Goal: Communication & Community: Connect with others

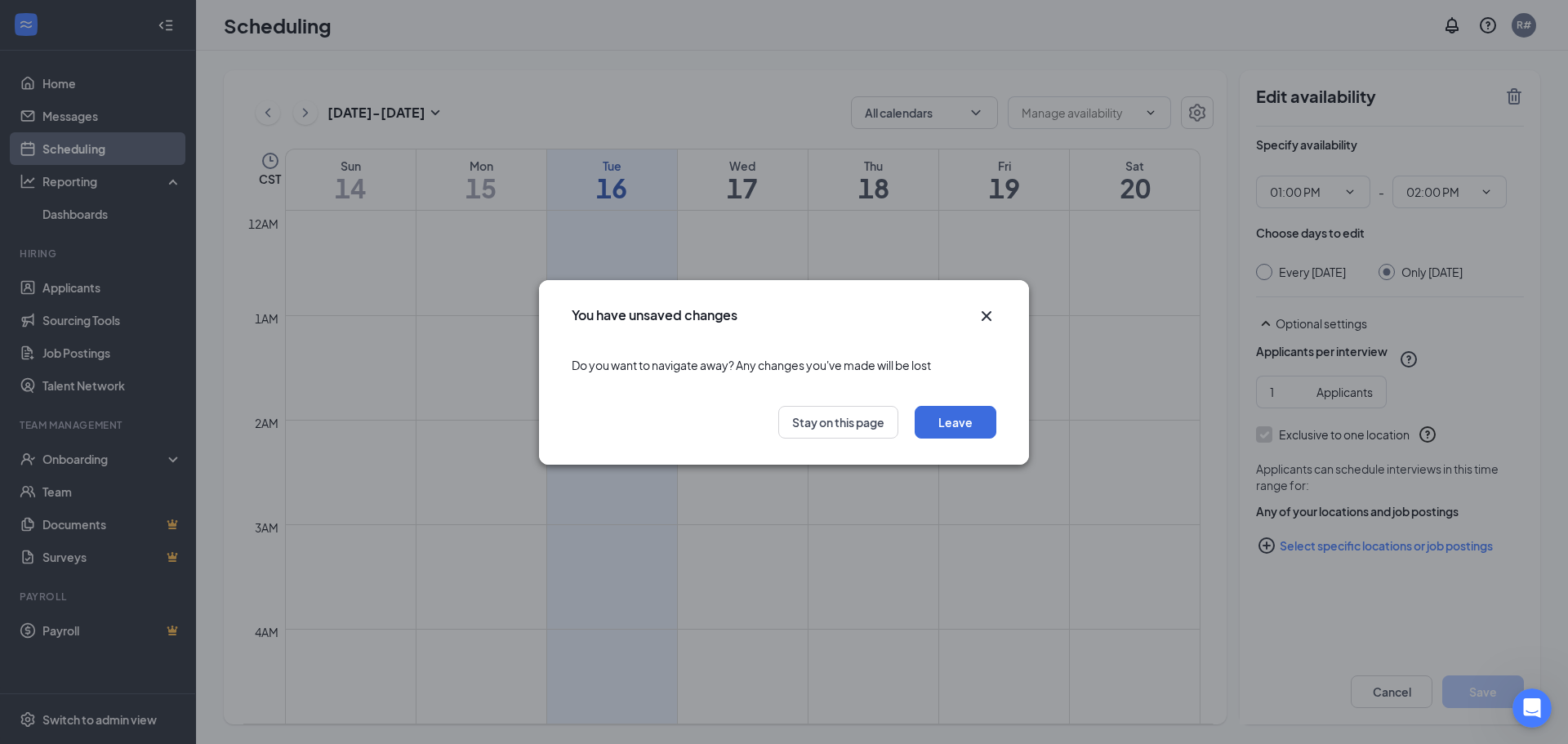
scroll to position [1049, 0]
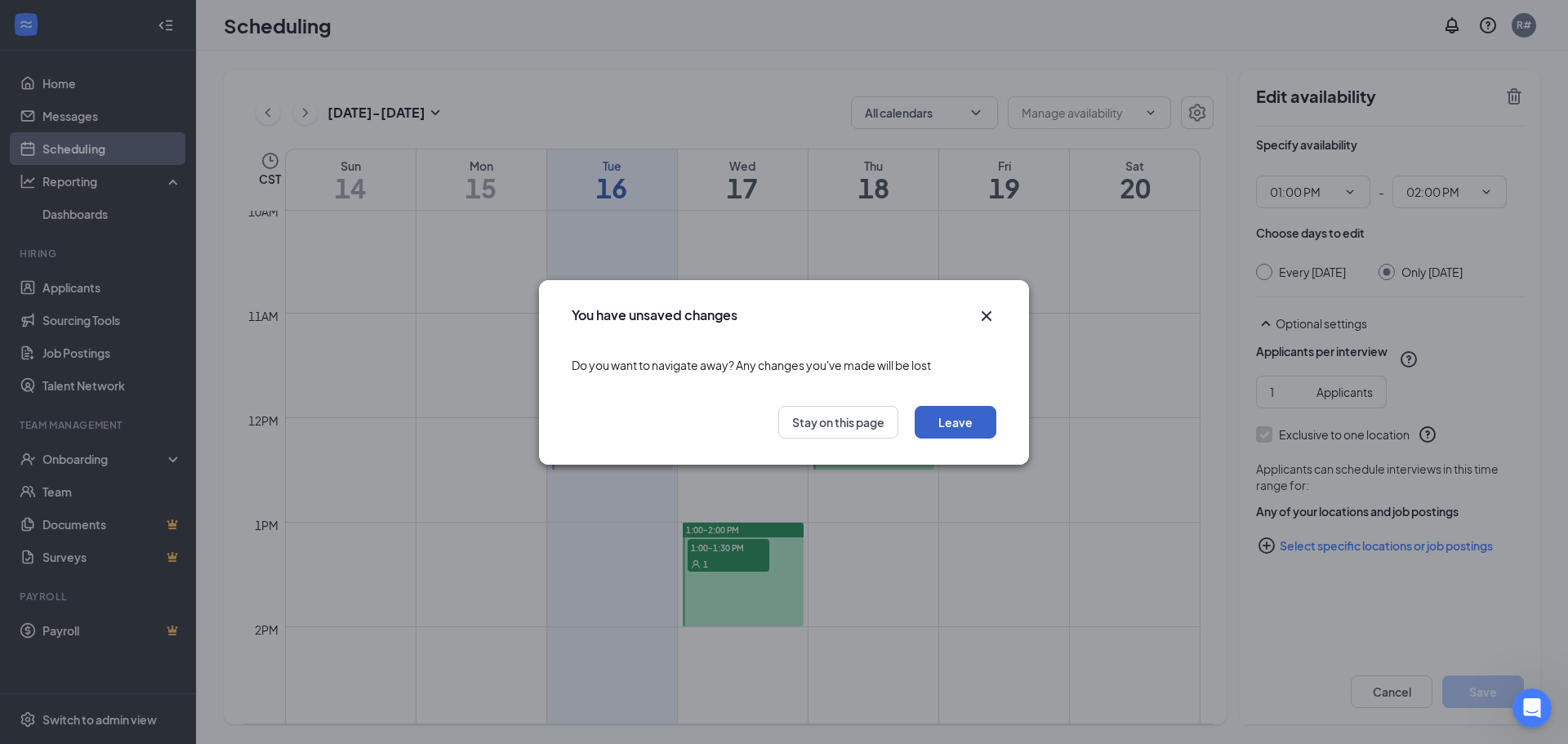
click at [944, 420] on button "Leave" at bounding box center [955, 423] width 82 height 33
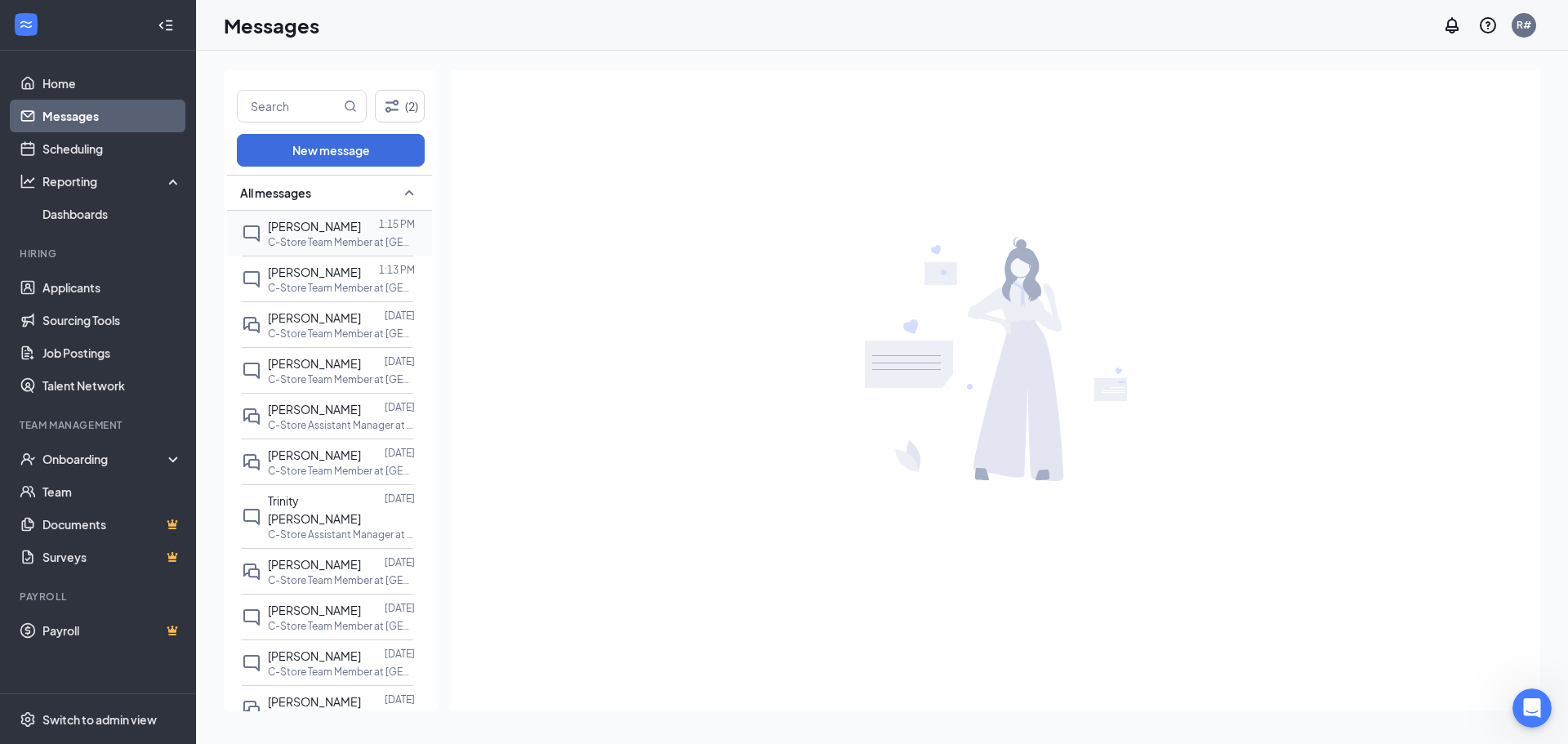
click at [347, 227] on span "[PERSON_NAME]" at bounding box center [314, 226] width 93 height 15
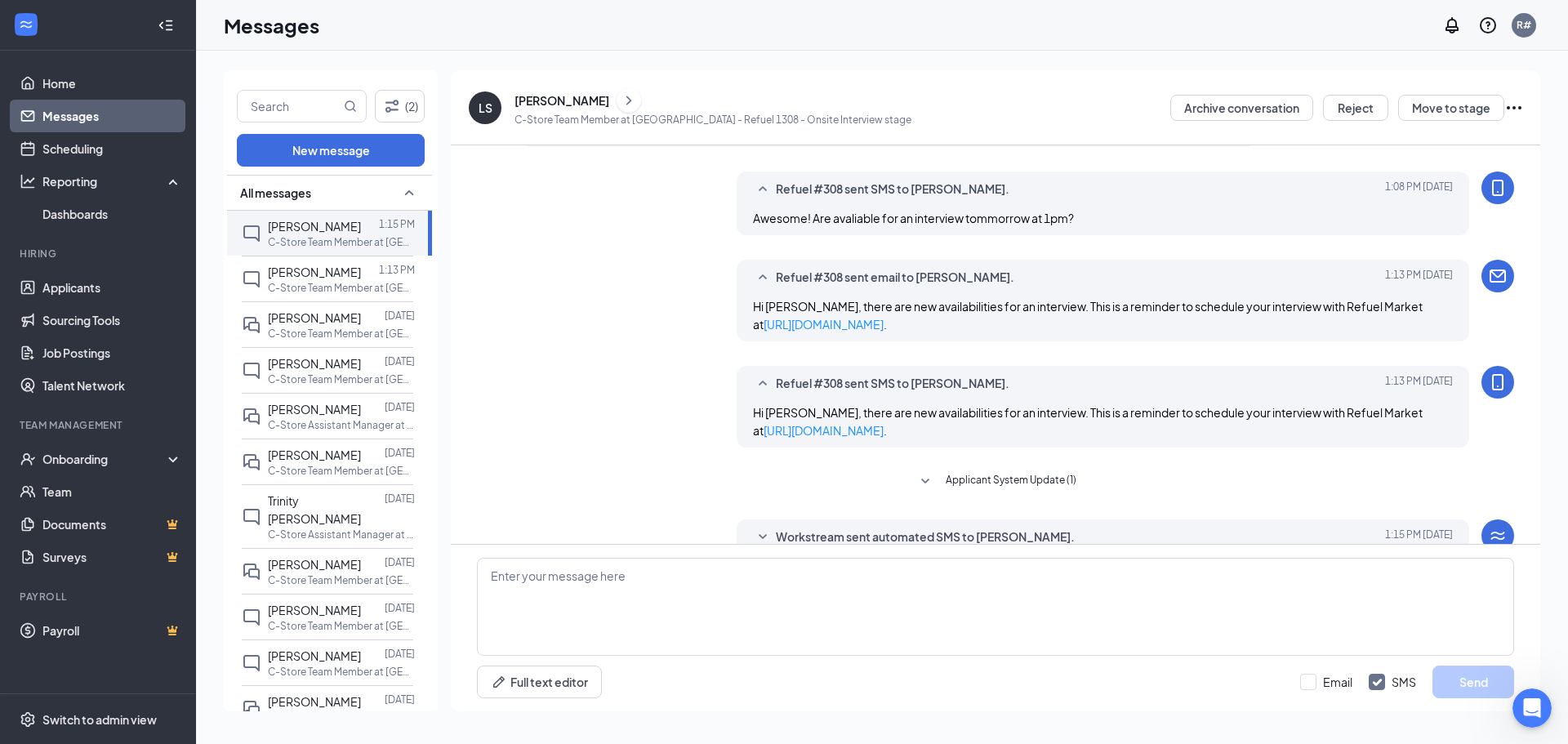
scroll to position [298, 0]
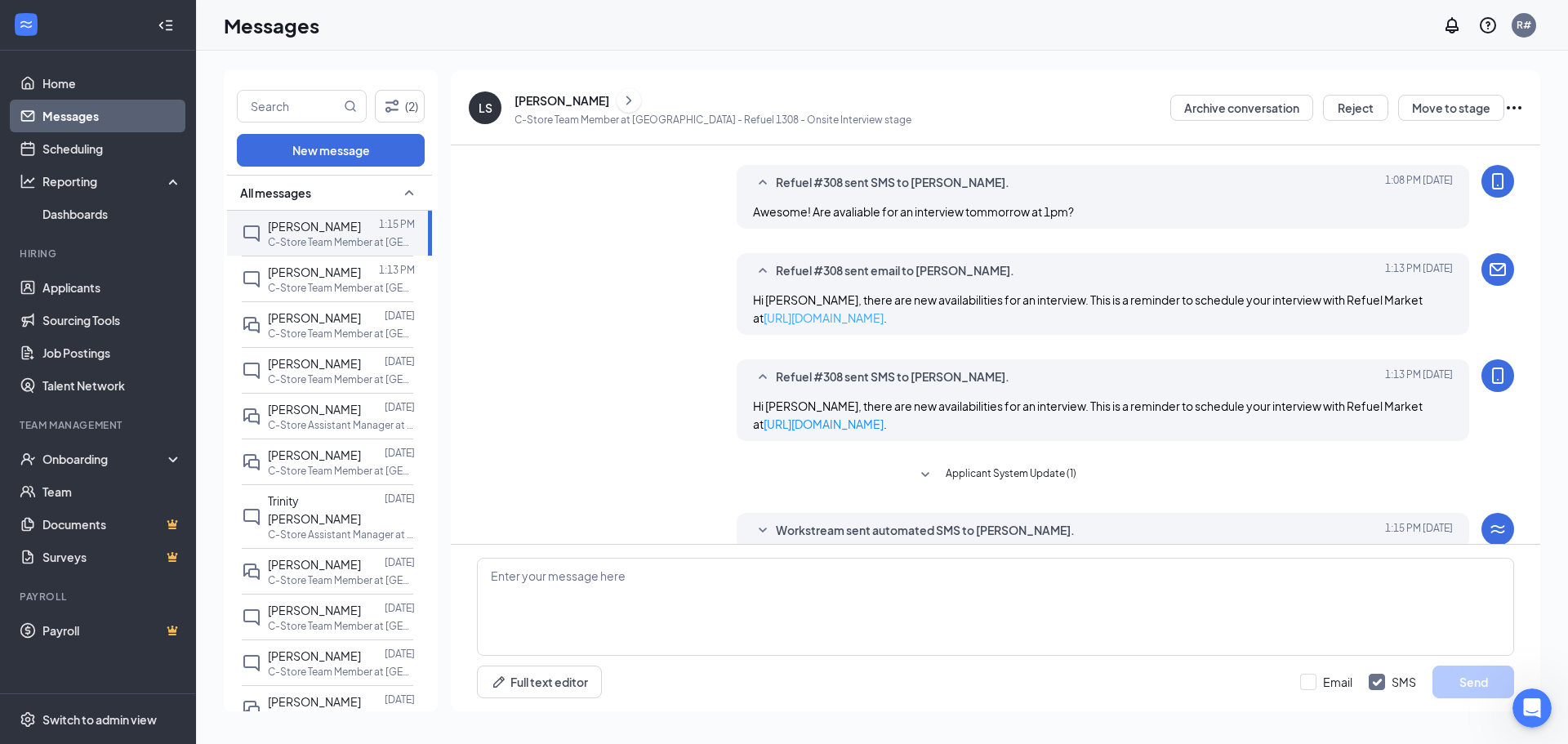
click at [854, 320] on link "[URL][DOMAIN_NAME]" at bounding box center [823, 318] width 120 height 15
click at [883, 419] on link "[URL][DOMAIN_NAME]" at bounding box center [823, 424] width 120 height 15
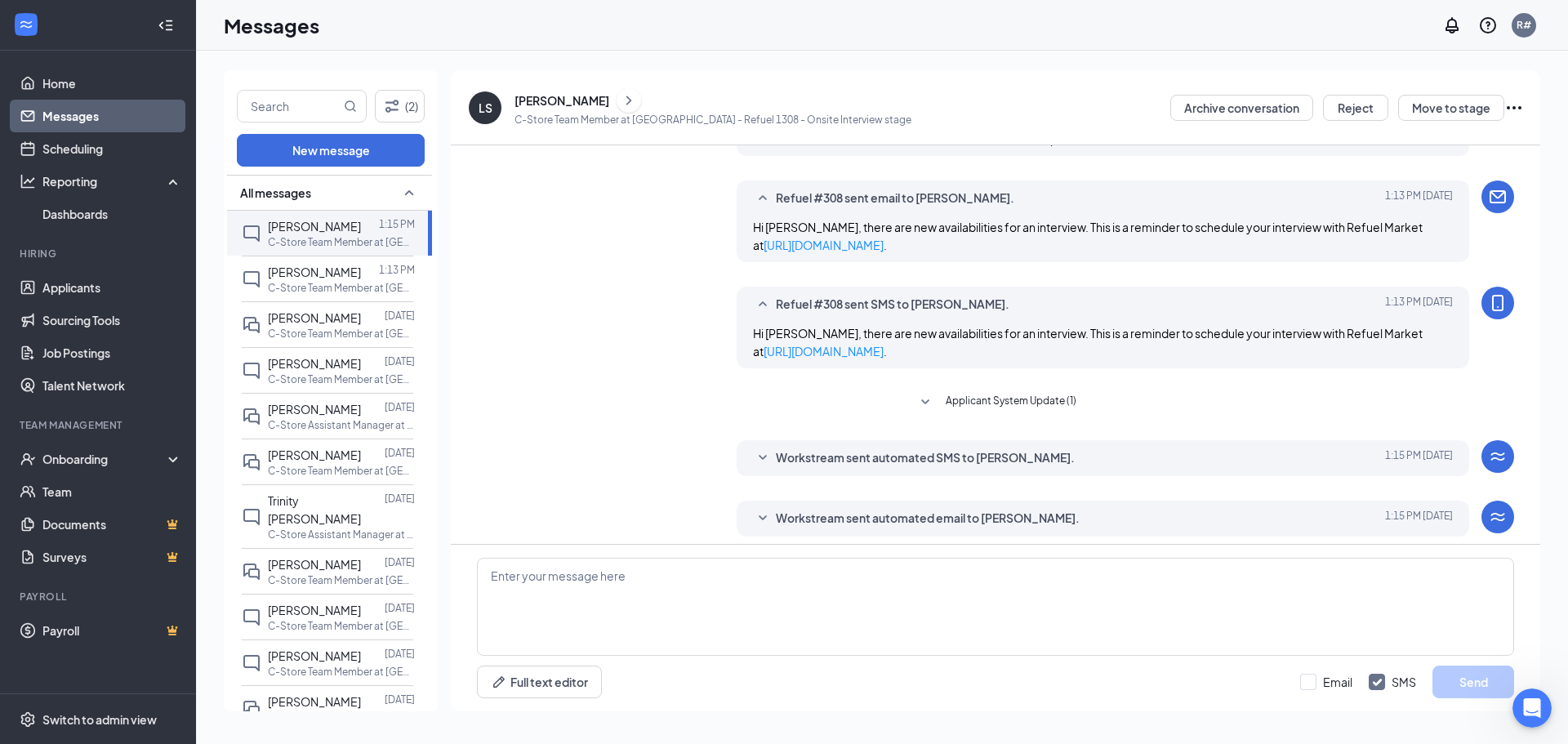
scroll to position [379, 0]
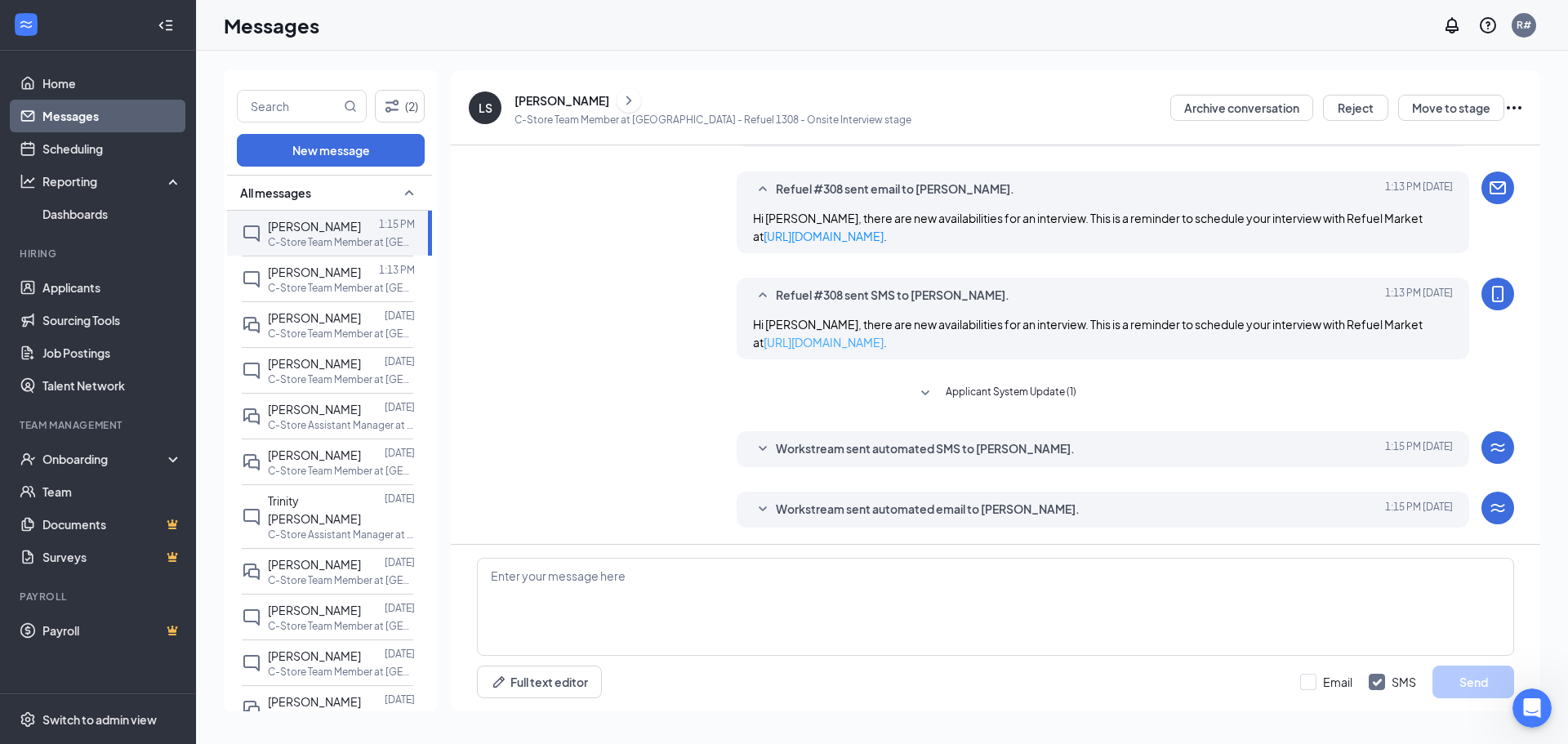
click at [883, 341] on link "[URL][DOMAIN_NAME]" at bounding box center [823, 342] width 120 height 15
drag, startPoint x: 347, startPoint y: 287, endPoint x: 432, endPoint y: 311, distance: 88.3
click at [347, 287] on p "C-Store Team Member at [GEOGRAPHIC_DATA] - Refuel 1308" at bounding box center [341, 288] width 147 height 14
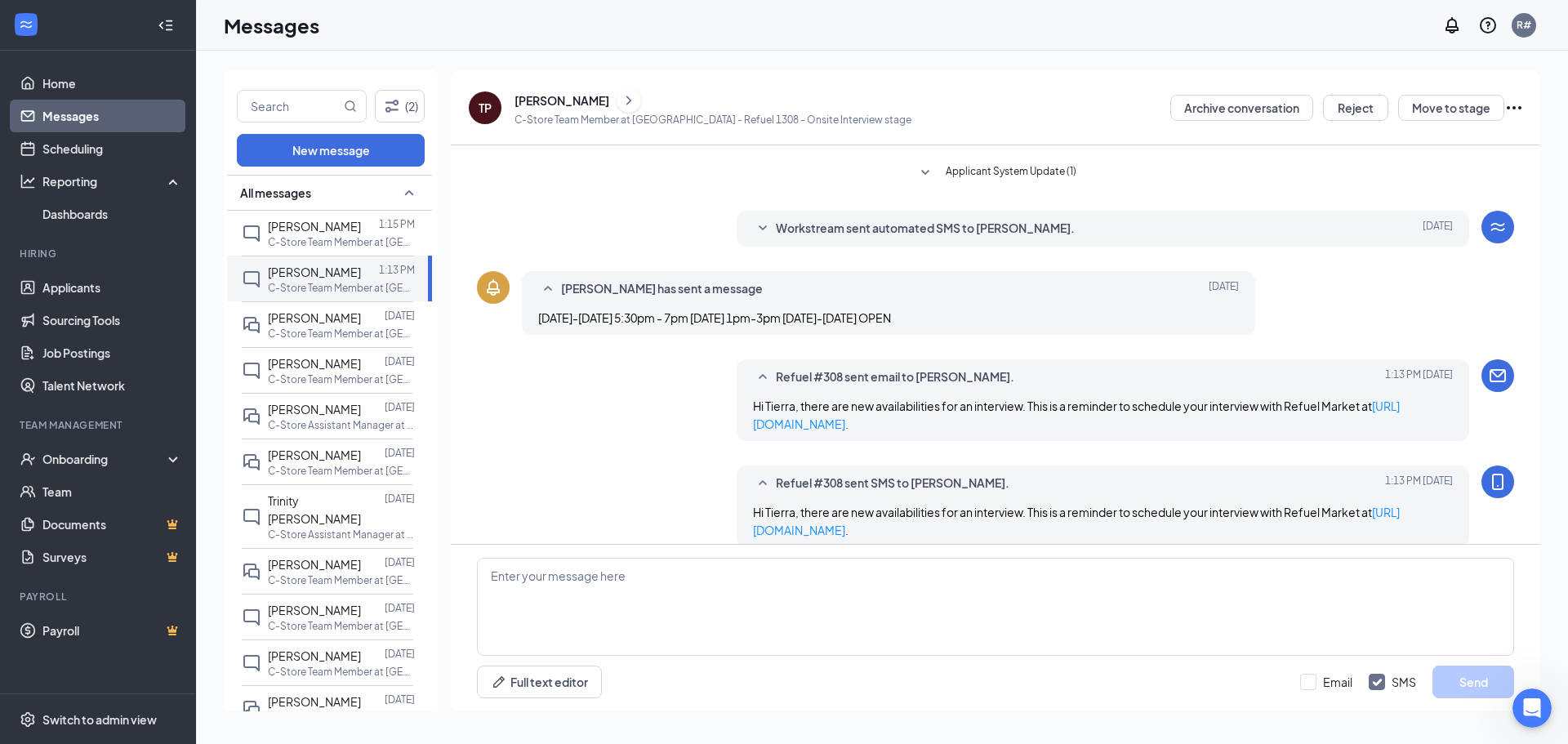
scroll to position [178, 0]
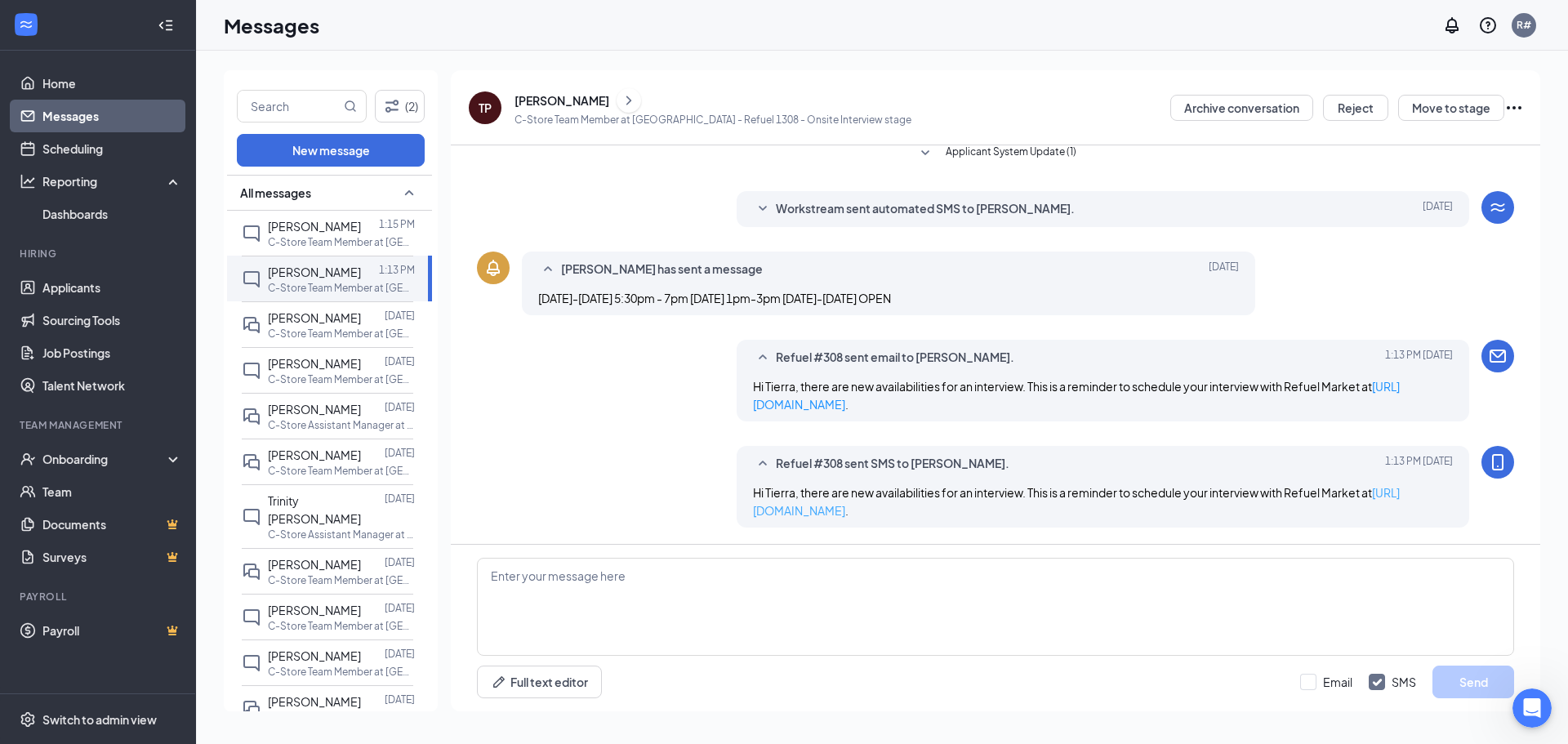
click at [874, 513] on link "[URL][DOMAIN_NAME]" at bounding box center [1076, 502] width 646 height 33
click at [878, 512] on link "[URL][DOMAIN_NAME]" at bounding box center [1076, 502] width 646 height 33
click at [361, 326] on div at bounding box center [372, 318] width 23 height 18
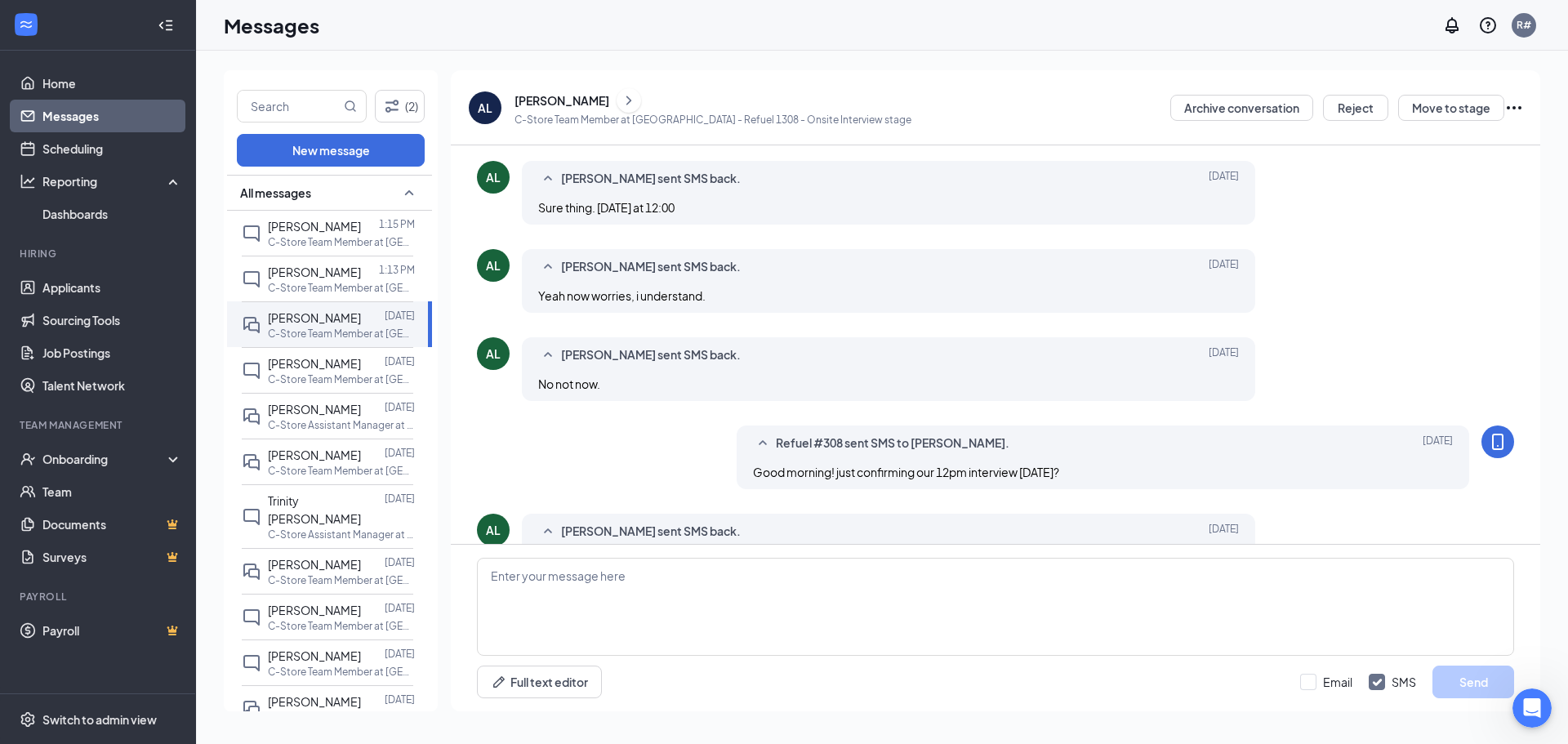
scroll to position [508, 0]
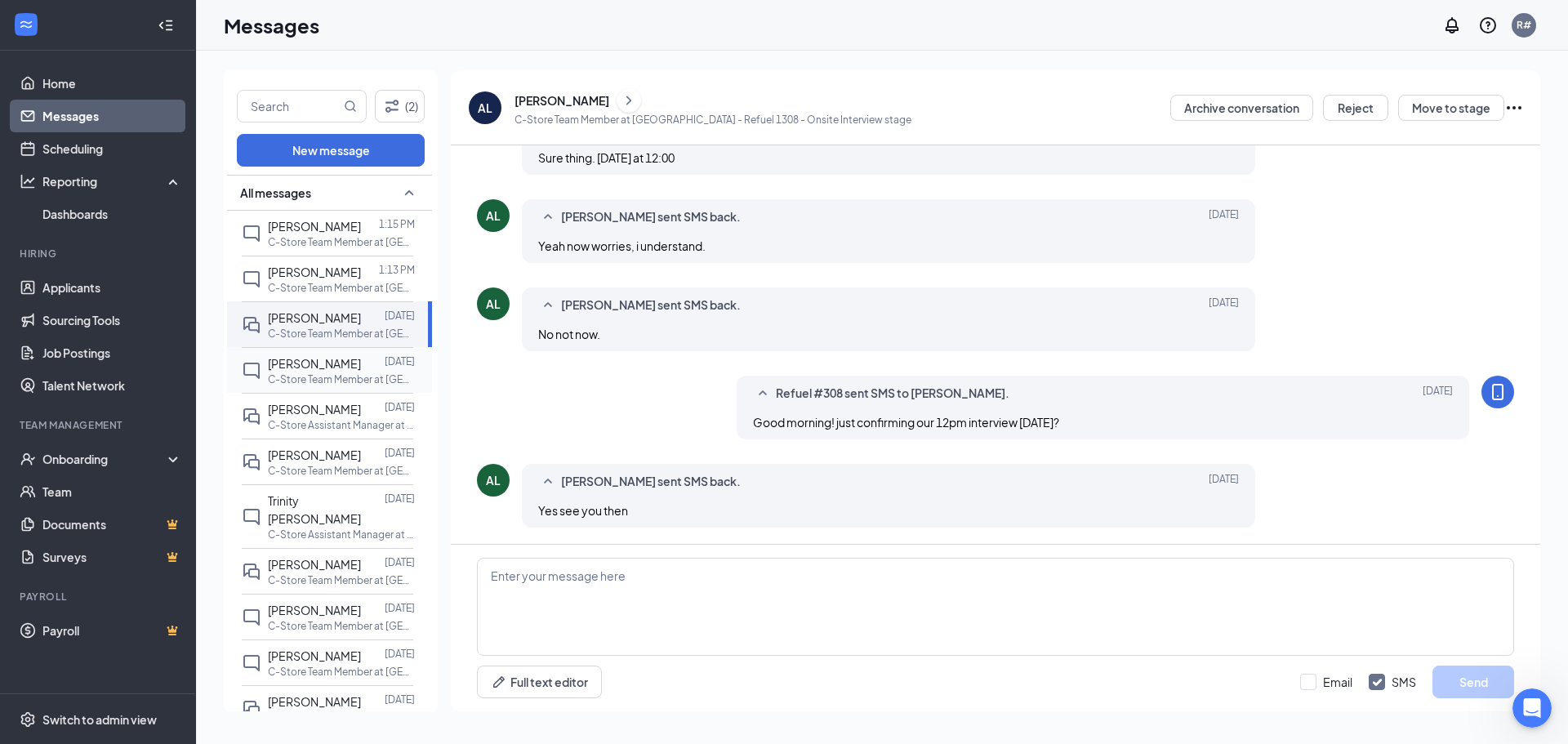
click at [306, 369] on span "[PERSON_NAME]" at bounding box center [314, 363] width 93 height 15
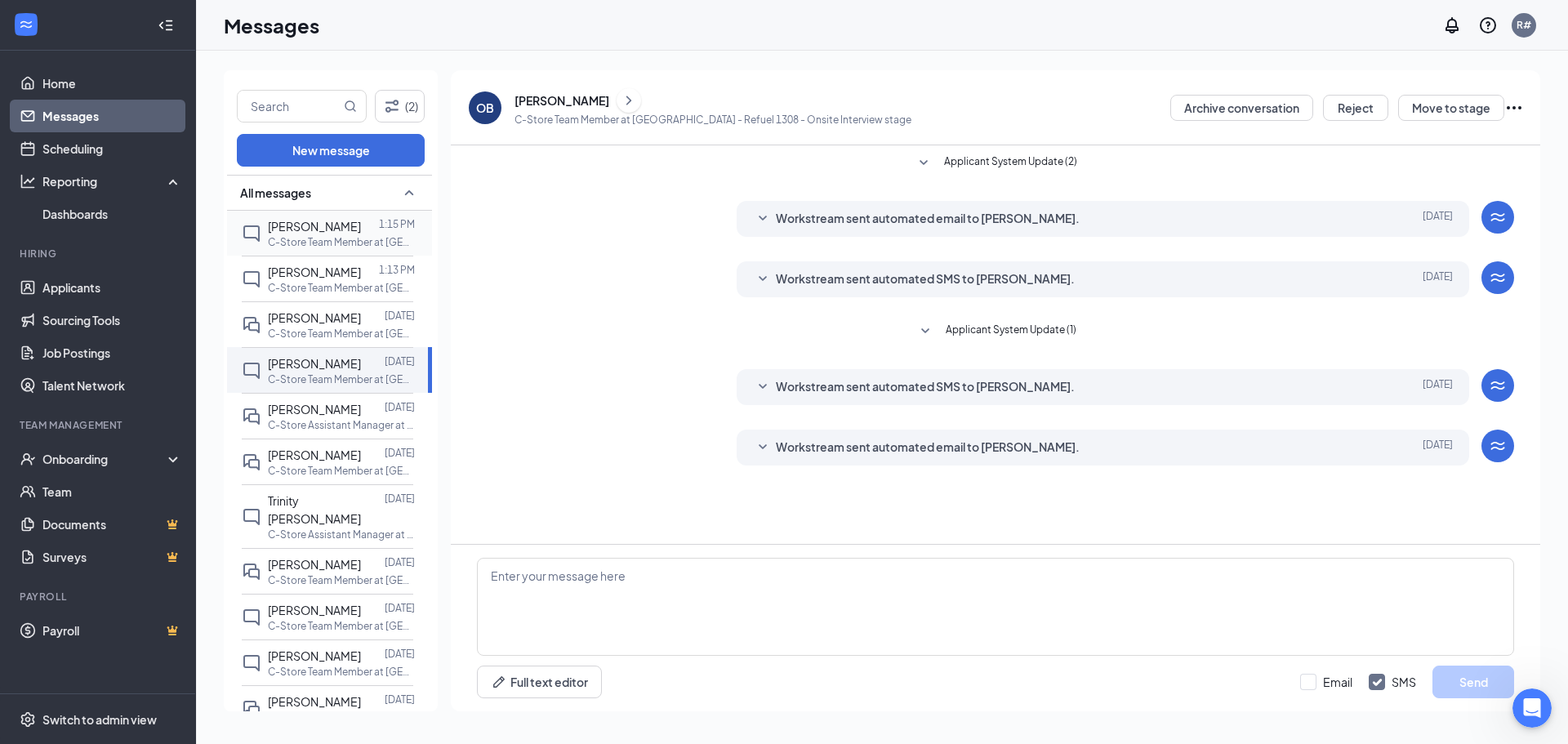
click at [331, 223] on span "[PERSON_NAME]" at bounding box center [314, 226] width 93 height 15
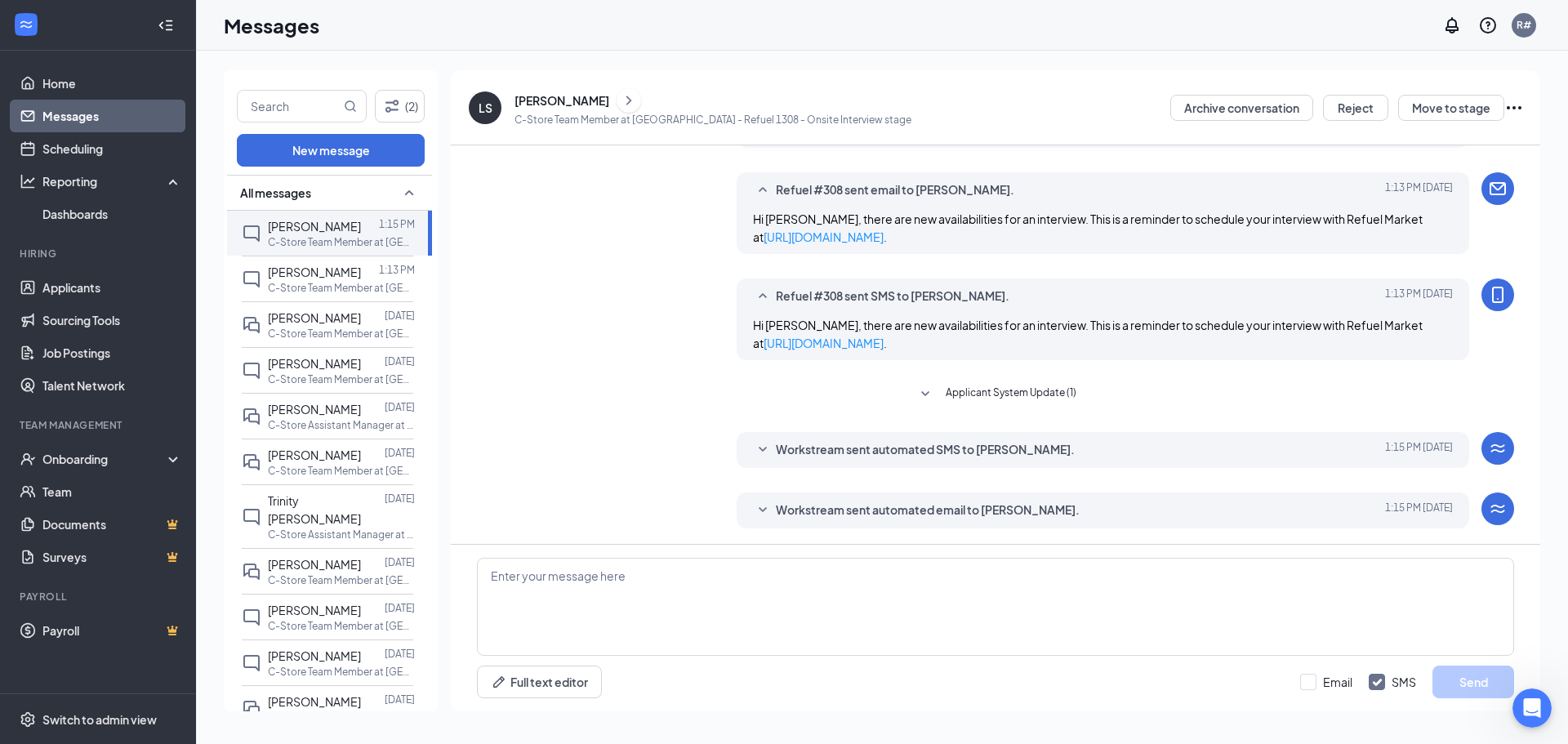
scroll to position [379, 0]
